Goal: Obtain resource: Download file/media

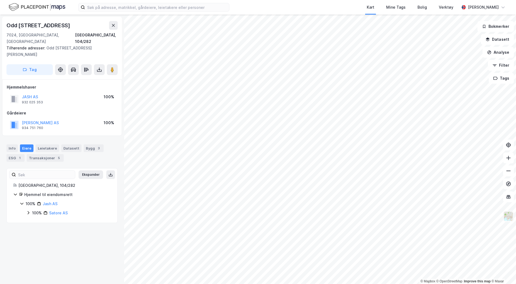
click at [509, 216] on img at bounding box center [509, 216] width 10 height 10
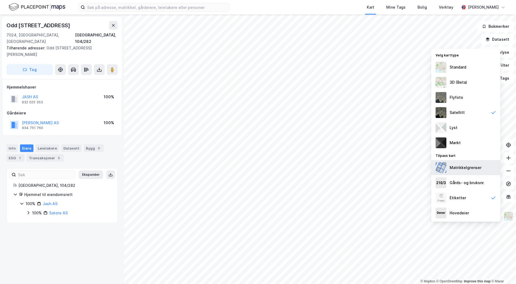
click at [476, 172] on div "Matrikkelgrenser" at bounding box center [466, 167] width 69 height 15
click at [476, 179] on div "Gårds- og bruksnr." at bounding box center [466, 182] width 69 height 15
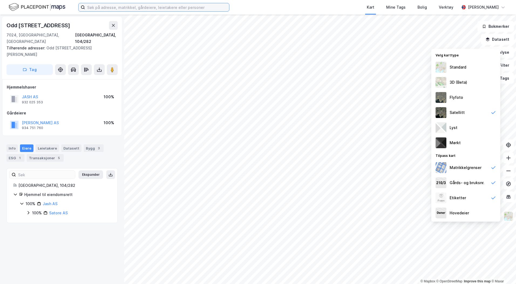
click at [96, 6] on input at bounding box center [157, 7] width 144 height 8
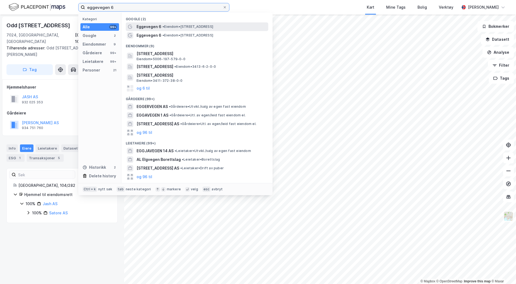
type input "eggevegen 6"
click at [152, 28] on span "Eggevegen 6" at bounding box center [149, 26] width 25 height 6
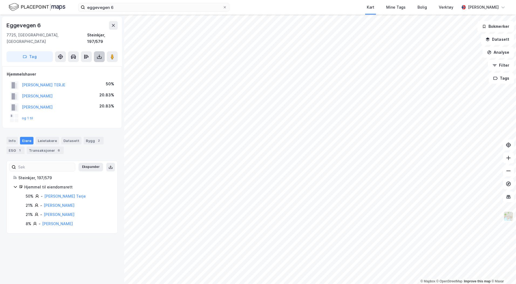
click at [98, 54] on button at bounding box center [99, 56] width 11 height 11
click at [91, 63] on div "Last ned grunnbok" at bounding box center [76, 67] width 58 height 9
